Goal: Information Seeking & Learning: Learn about a topic

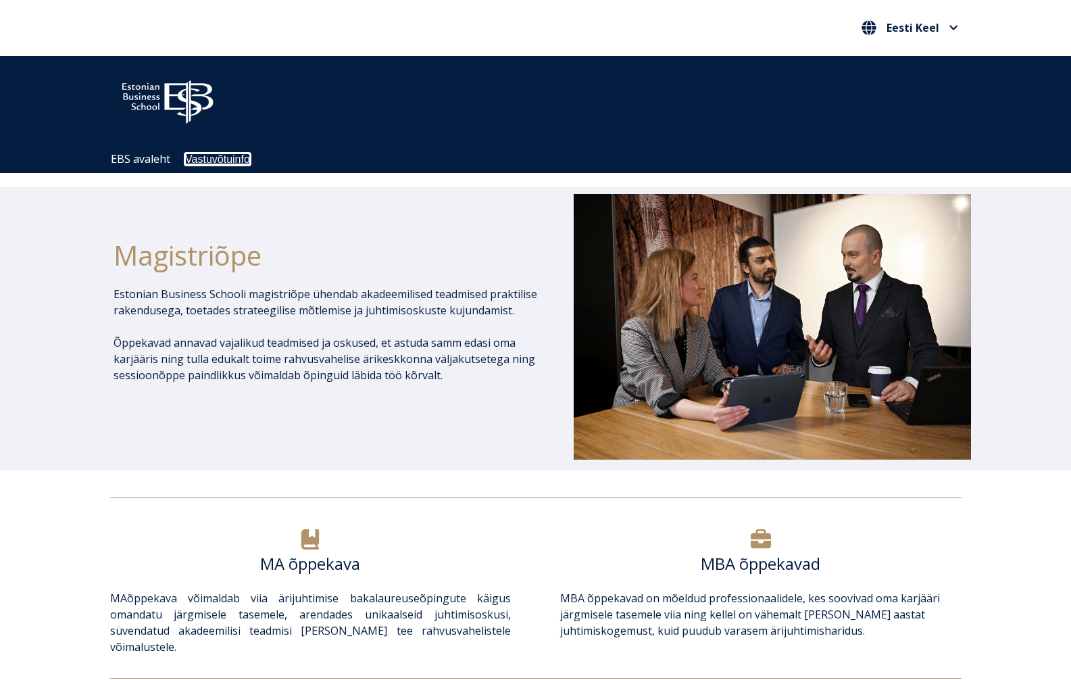
click at [225, 162] on link "Vastuvõtuinfo" at bounding box center [217, 158] width 65 height 11
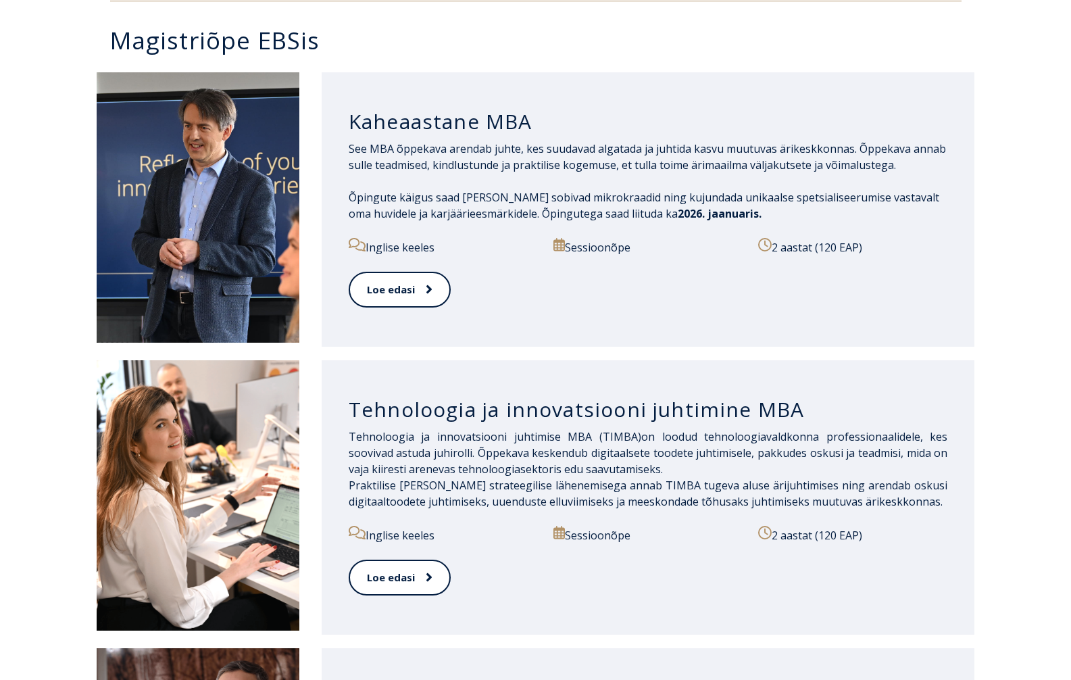
scroll to position [683, 0]
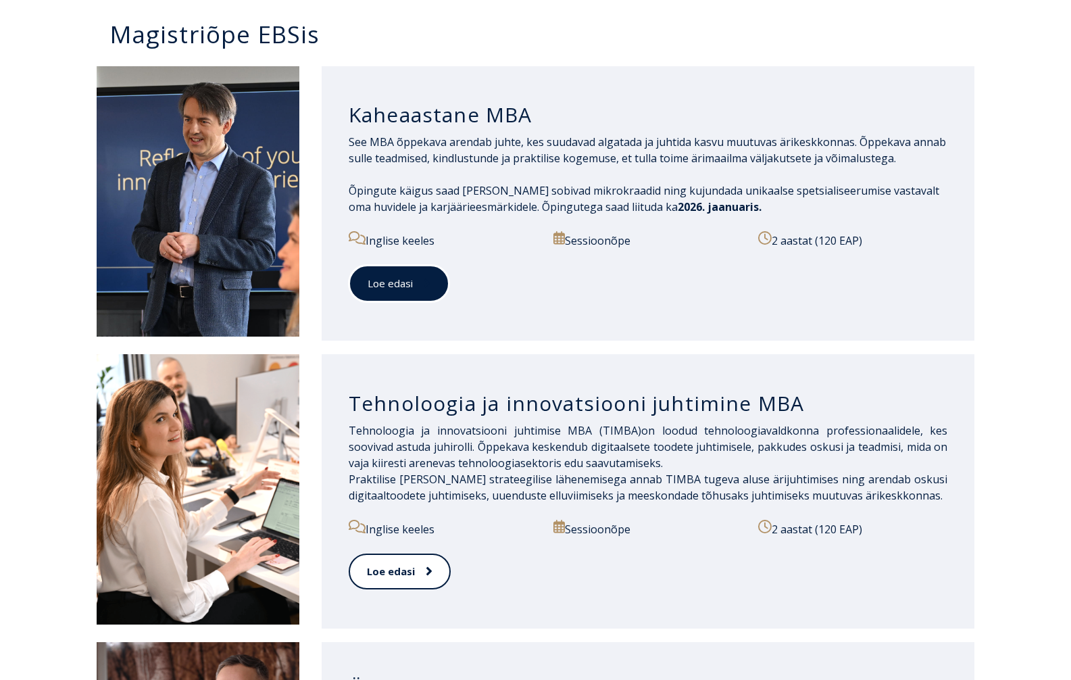
click at [397, 280] on link "Loe edasi" at bounding box center [399, 283] width 101 height 37
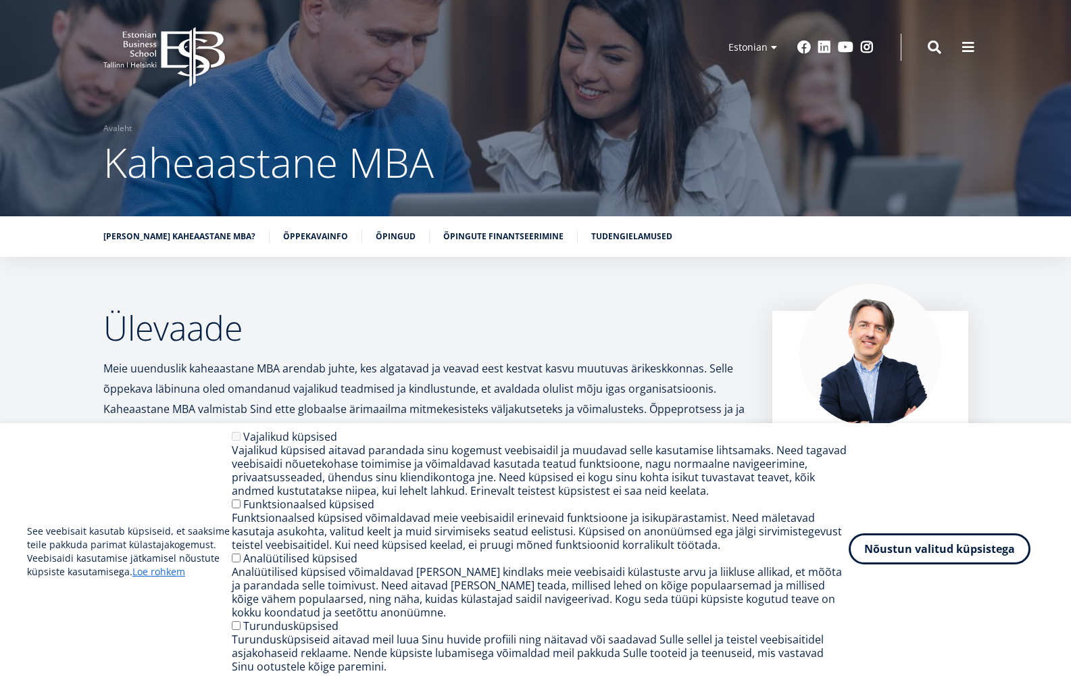
click at [906, 553] on button "Nõustun valitud küpsistega" at bounding box center [940, 548] width 182 height 31
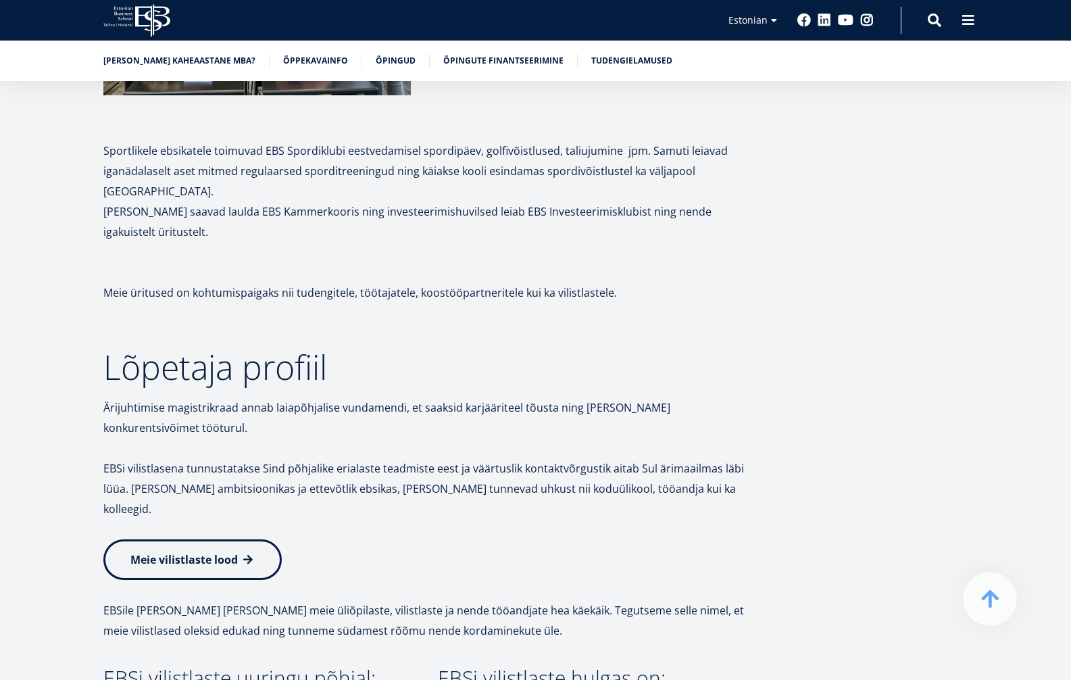
scroll to position [5906, 0]
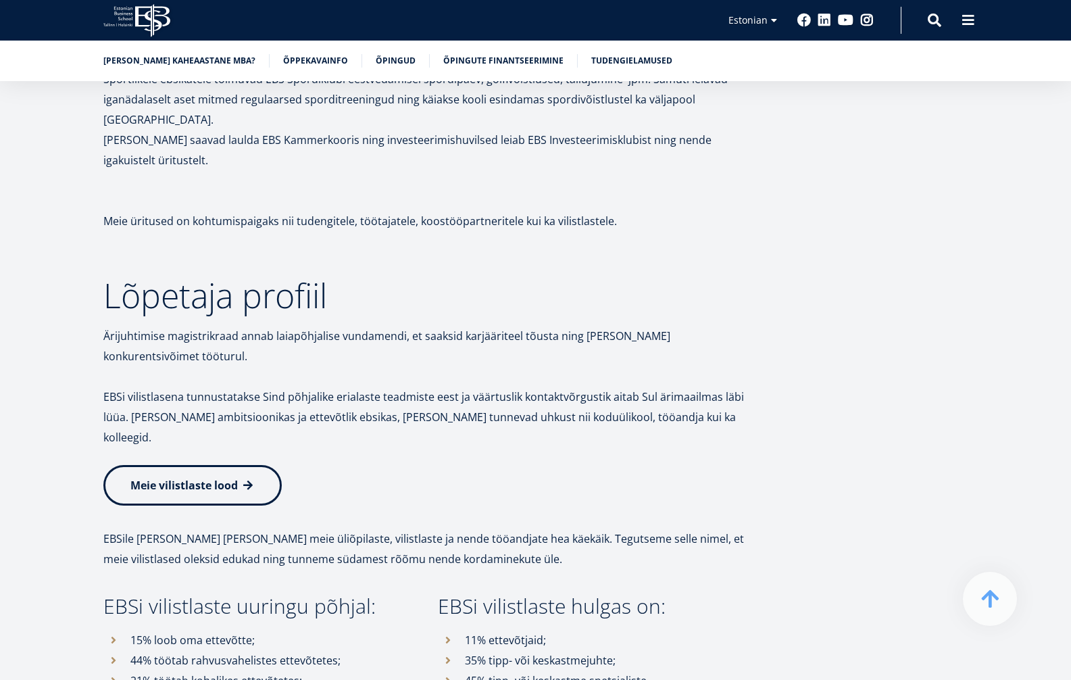
click at [173, 478] on span "Meie vilistlaste lood" at bounding box center [183, 485] width 107 height 15
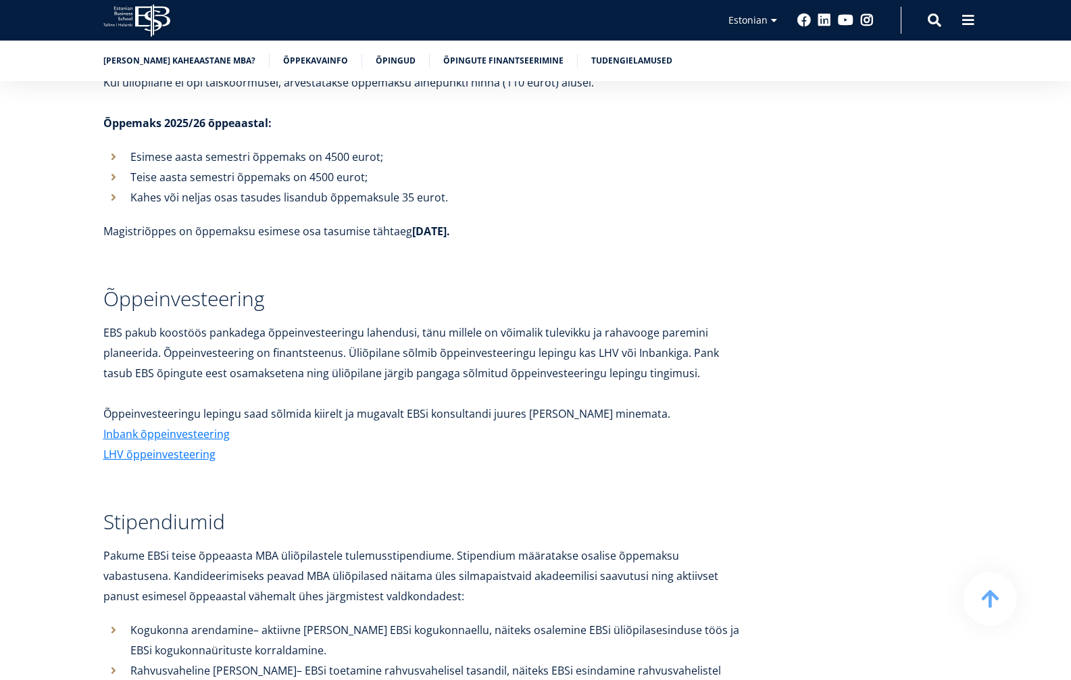
scroll to position [4812, 0]
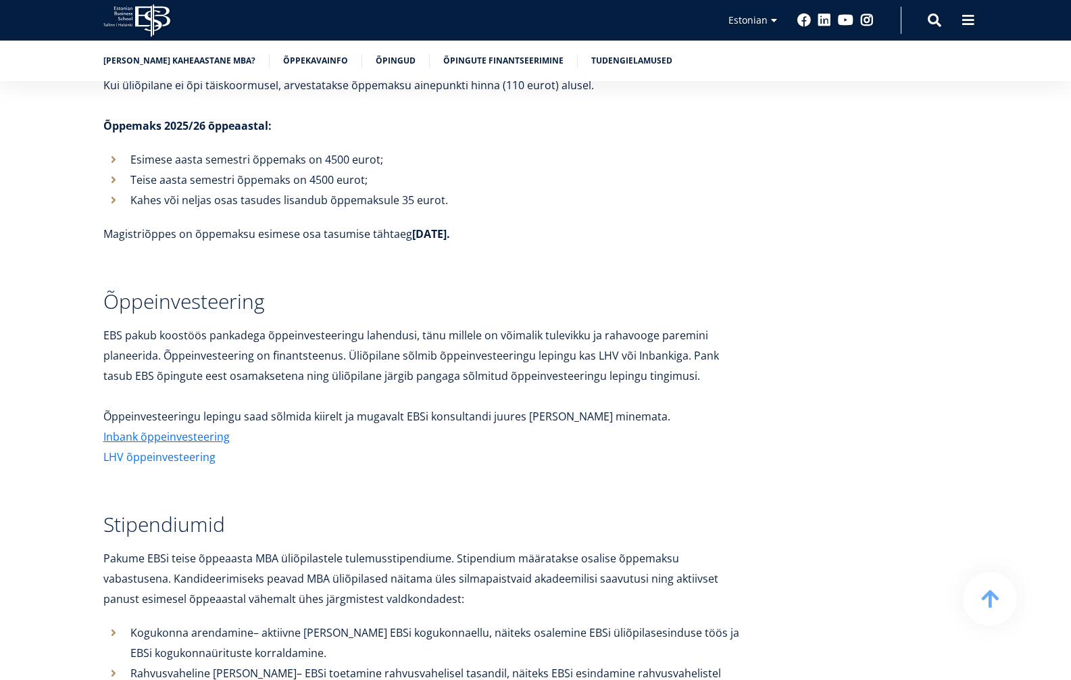
click at [161, 447] on link "LHV õppeinvesteering" at bounding box center [159, 457] width 112 height 20
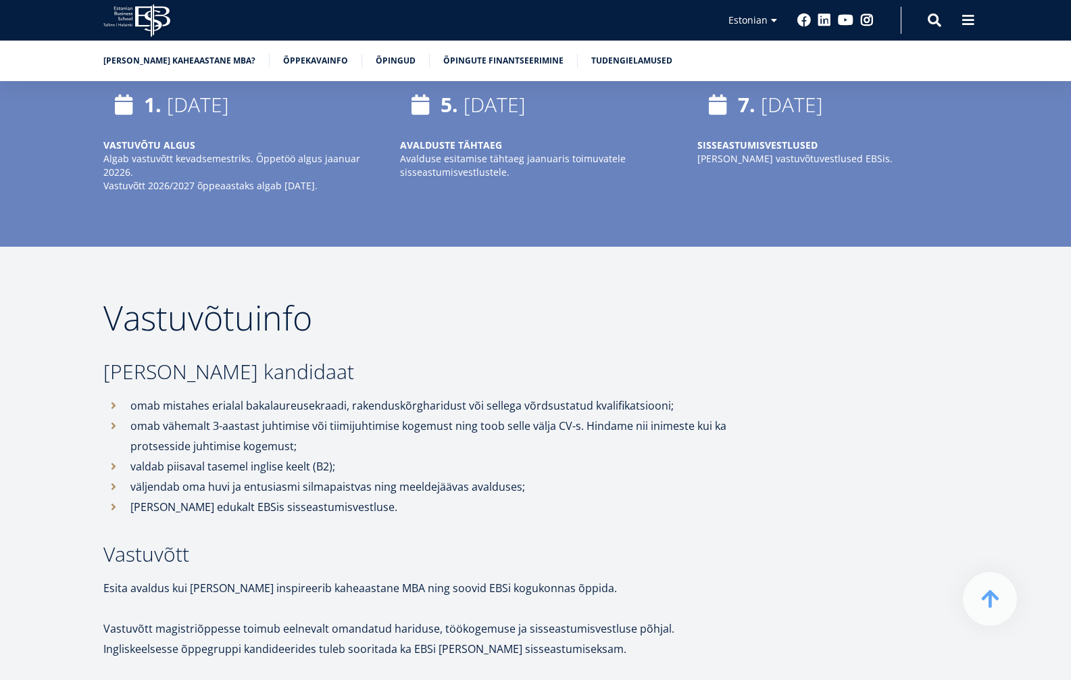
scroll to position [2946, 0]
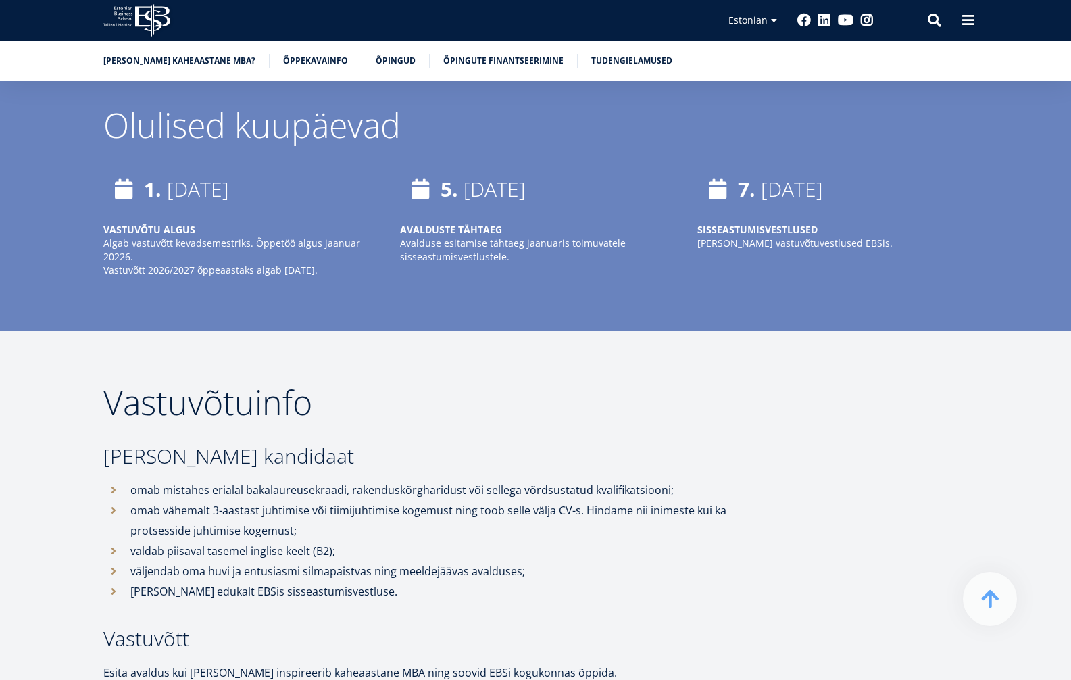
click at [191, 66] on li "Miks valida kaheaastane MBA?" at bounding box center [186, 61] width 166 height 14
click at [191, 53] on link "Miks valida kaheaastane MBA?" at bounding box center [179, 60] width 152 height 14
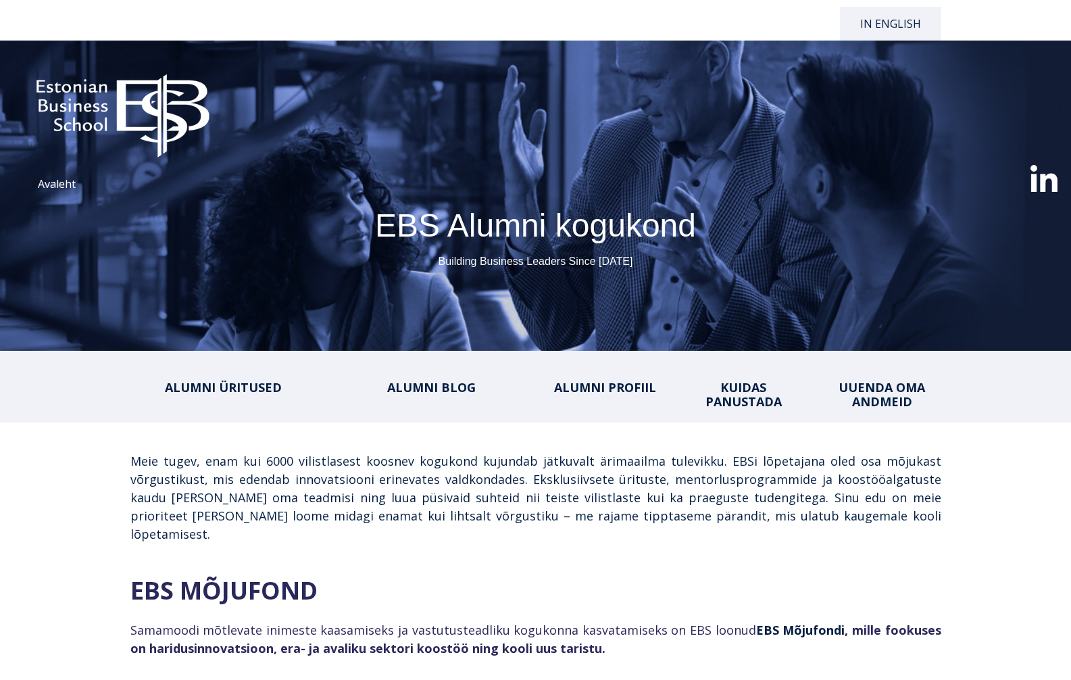
select select "**"
click at [416, 387] on span "ALUMNI BLOG" at bounding box center [431, 387] width 89 height 16
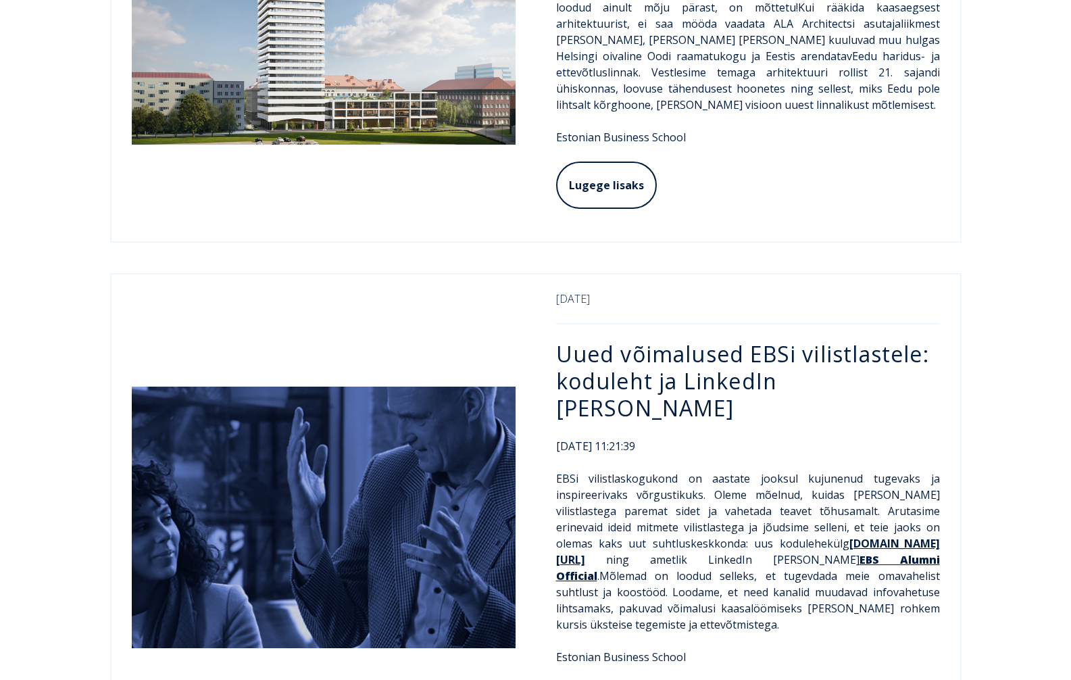
scroll to position [1052, 0]
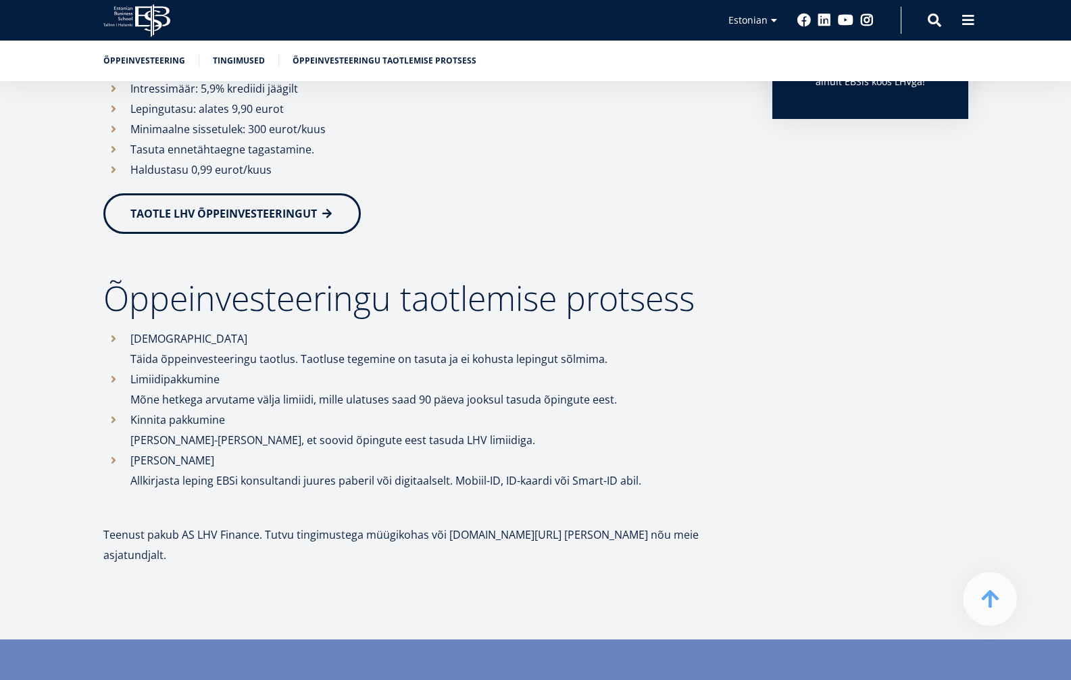
scroll to position [570, 0]
